Goal: Information Seeking & Learning: Understand process/instructions

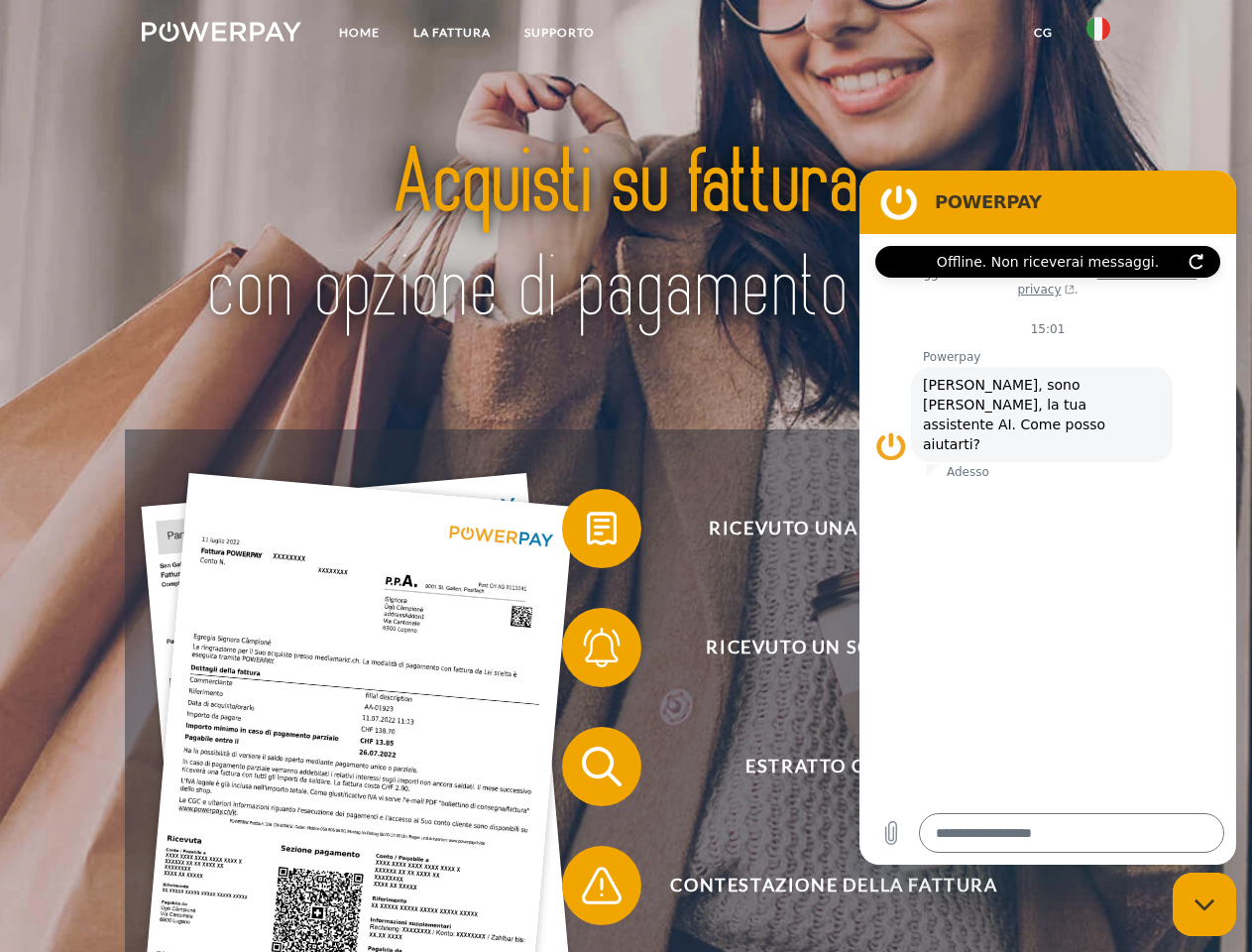
click at [221, 35] on img at bounding box center [221, 32] width 159 height 20
click at [1098, 35] on img at bounding box center [1098, 29] width 24 height 24
click at [1043, 33] on link "CG" at bounding box center [1043, 33] width 53 height 36
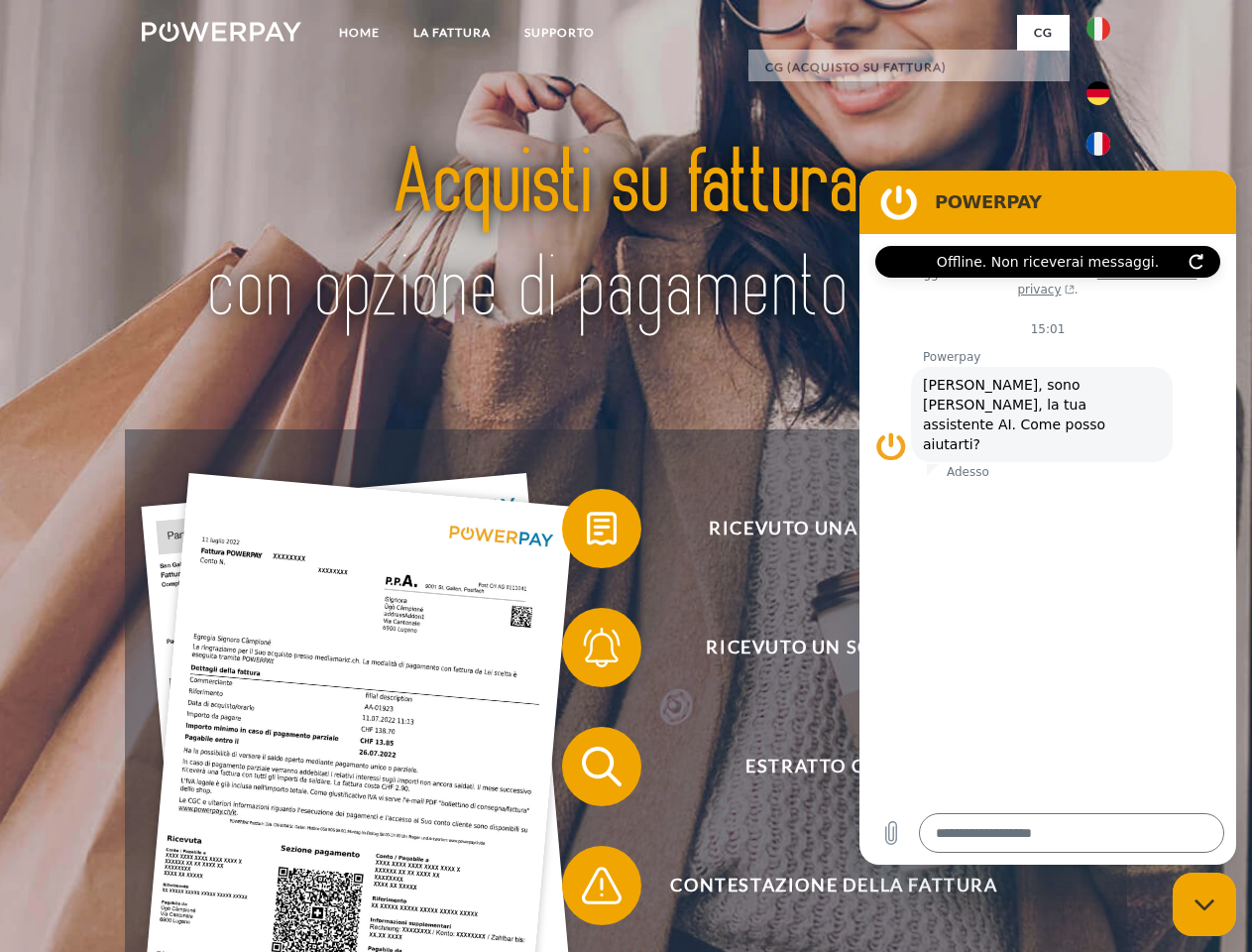
click at [587, 532] on span at bounding box center [571, 527] width 99 height 99
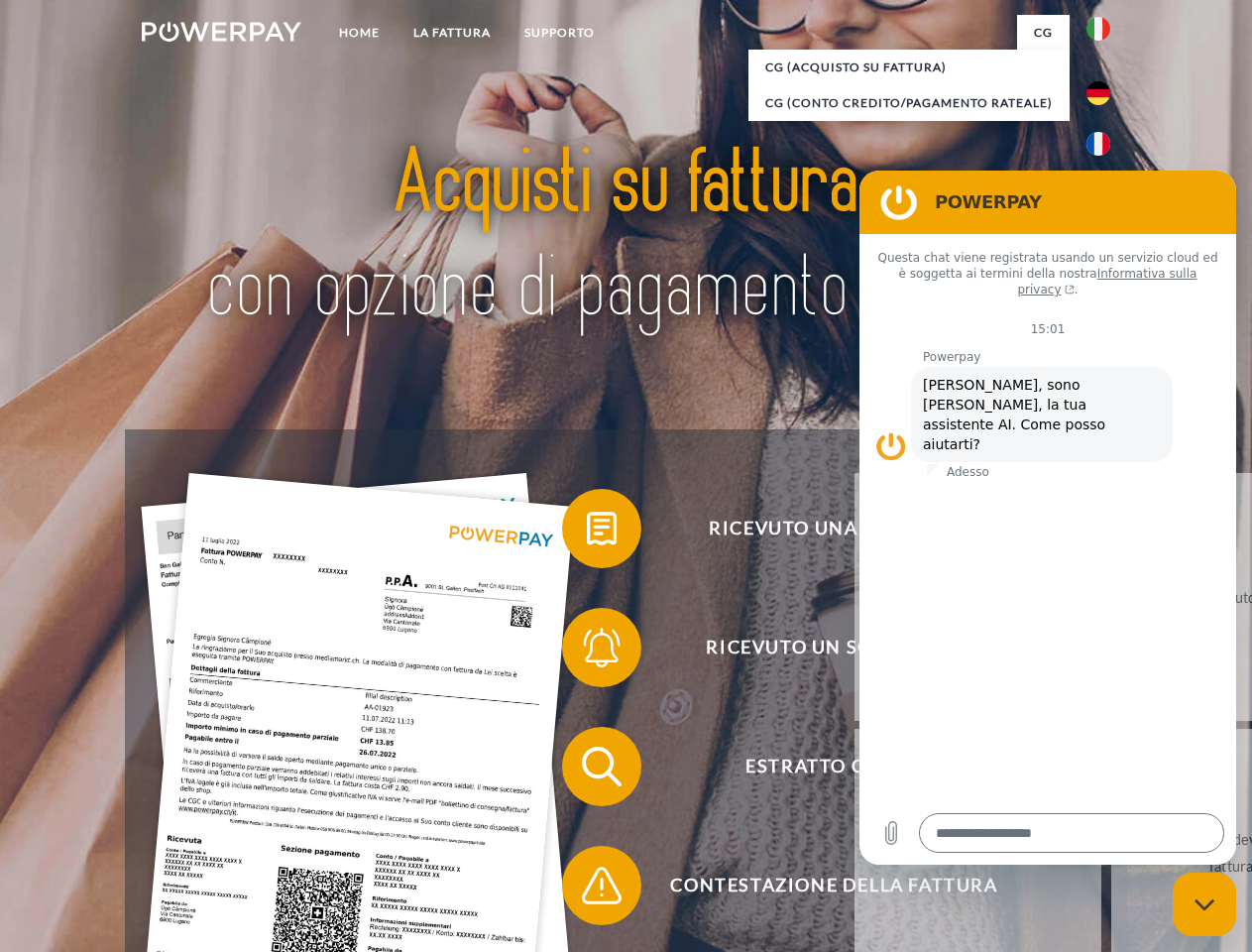
click at [587, 651] on span at bounding box center [571, 647] width 99 height 99
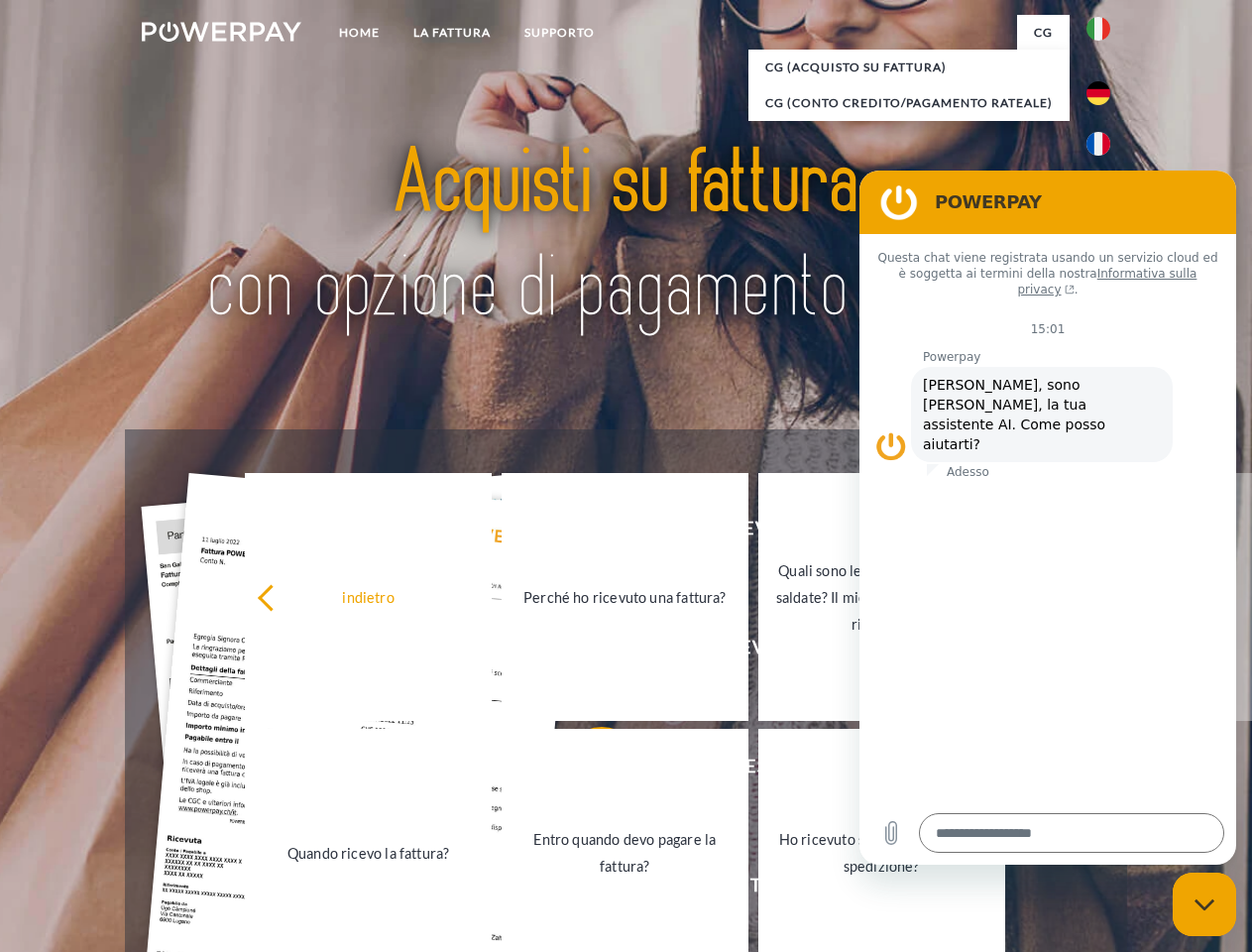
click at [587, 771] on link "Entro quando devo pagare la fattura?" at bounding box center [625, 852] width 247 height 248
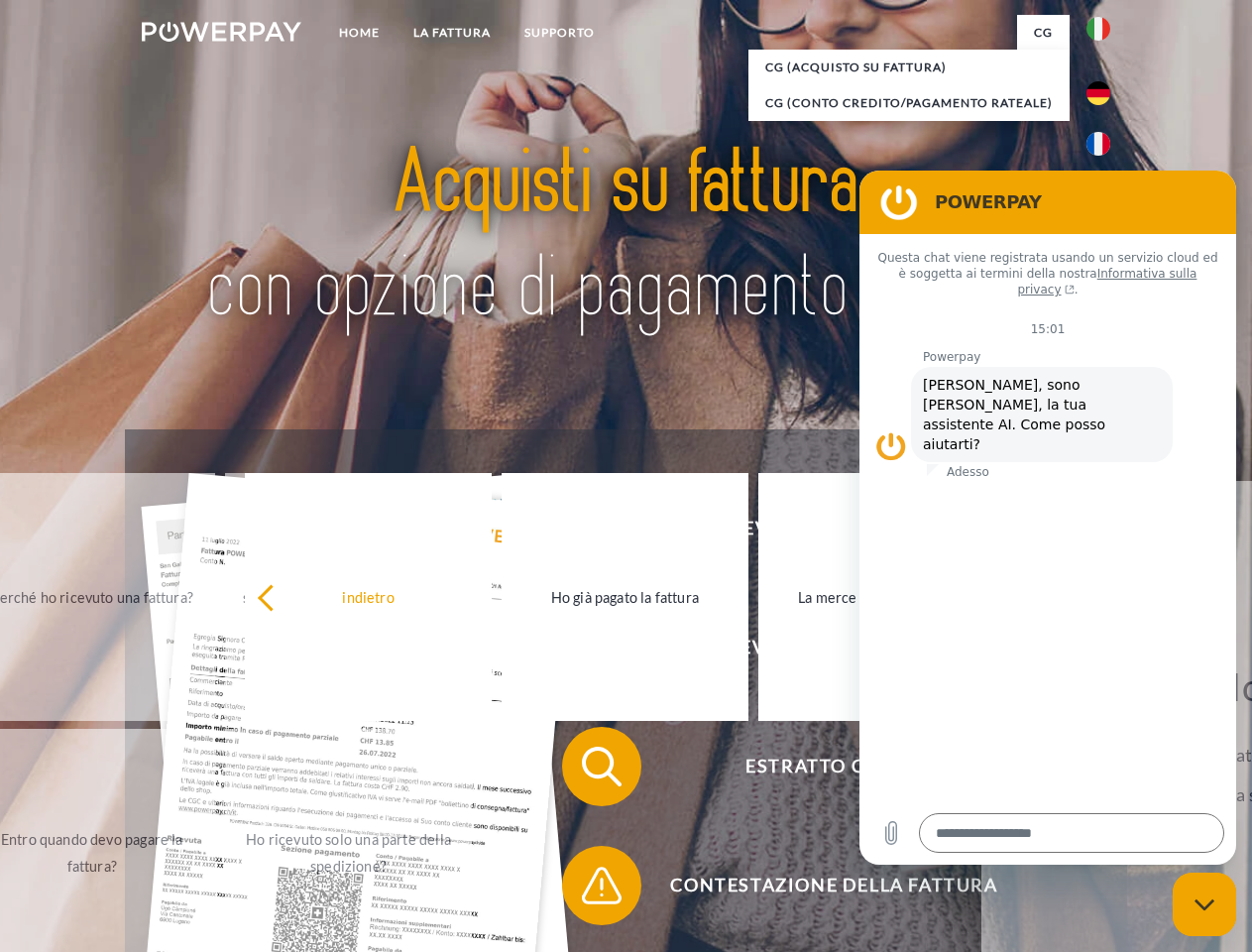
click at [587, 889] on span at bounding box center [571, 884] width 99 height 99
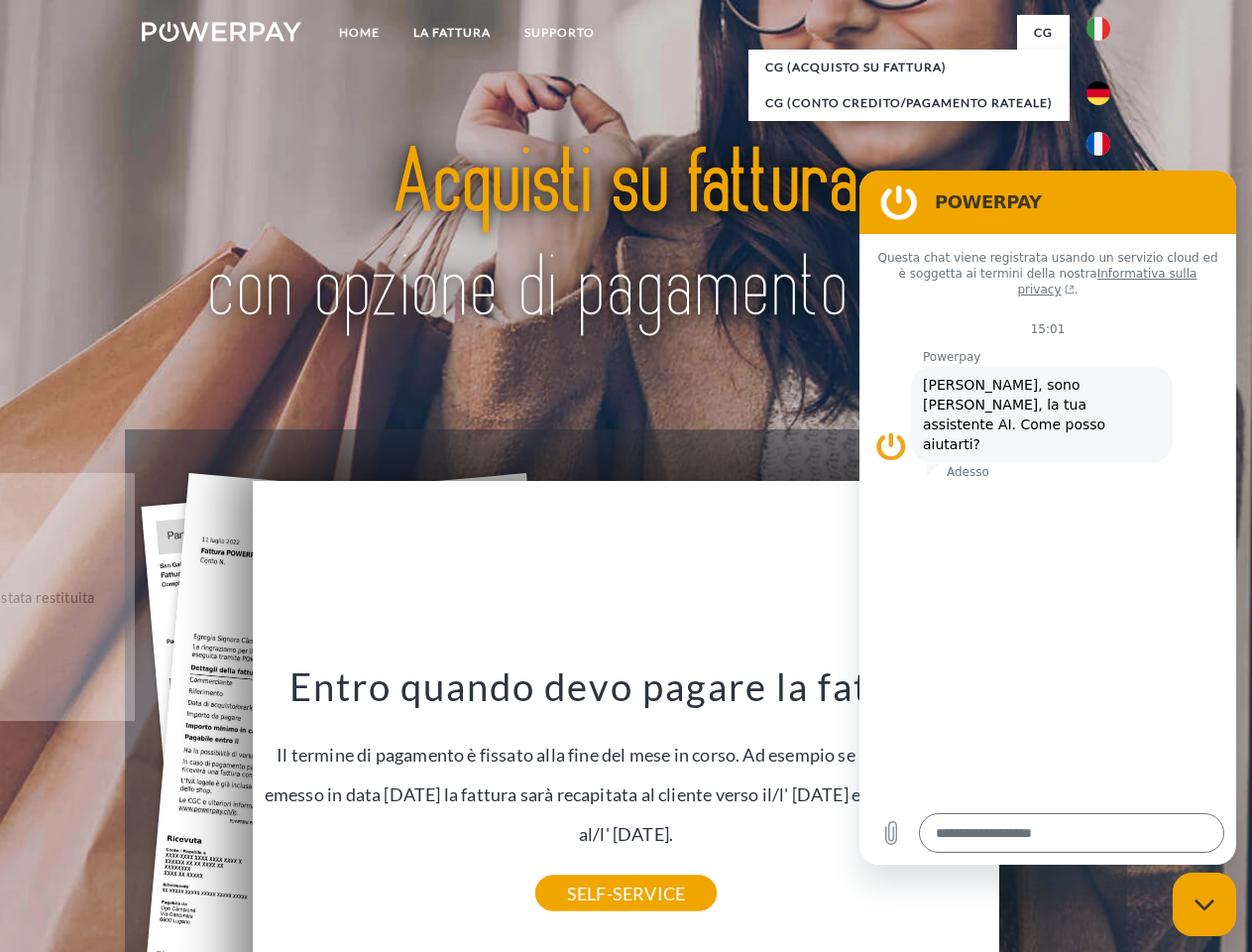
click at [1204, 904] on icon "Chiudi la finestra di messaggistica" at bounding box center [1204, 904] width 21 height 13
type textarea "*"
